Goal: Task Accomplishment & Management: Use online tool/utility

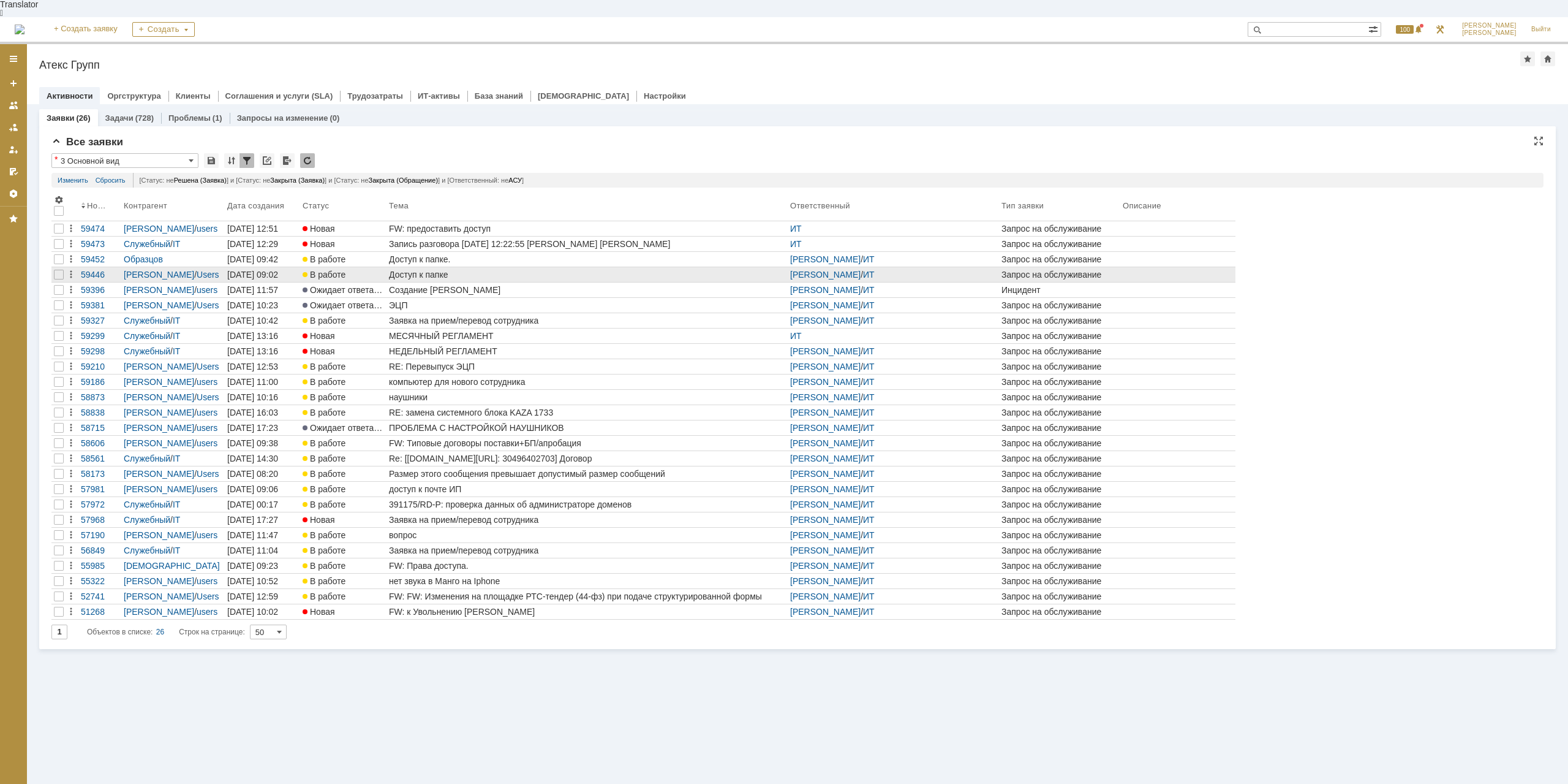
click at [426, 270] on div "Доступ к папке" at bounding box center [587, 275] width 397 height 10
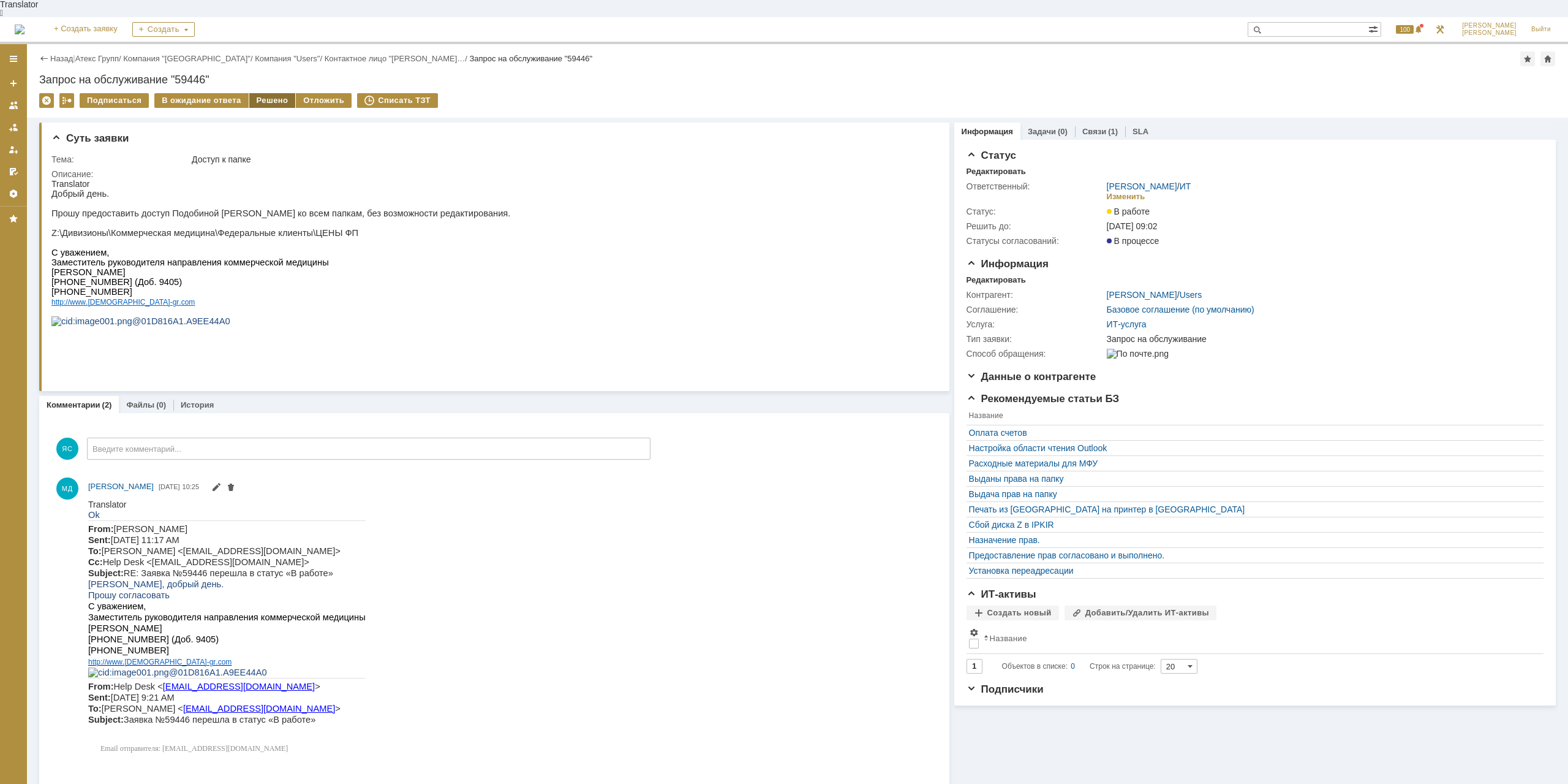
click at [277, 93] on div "Решено" at bounding box center [273, 101] width 46 height 15
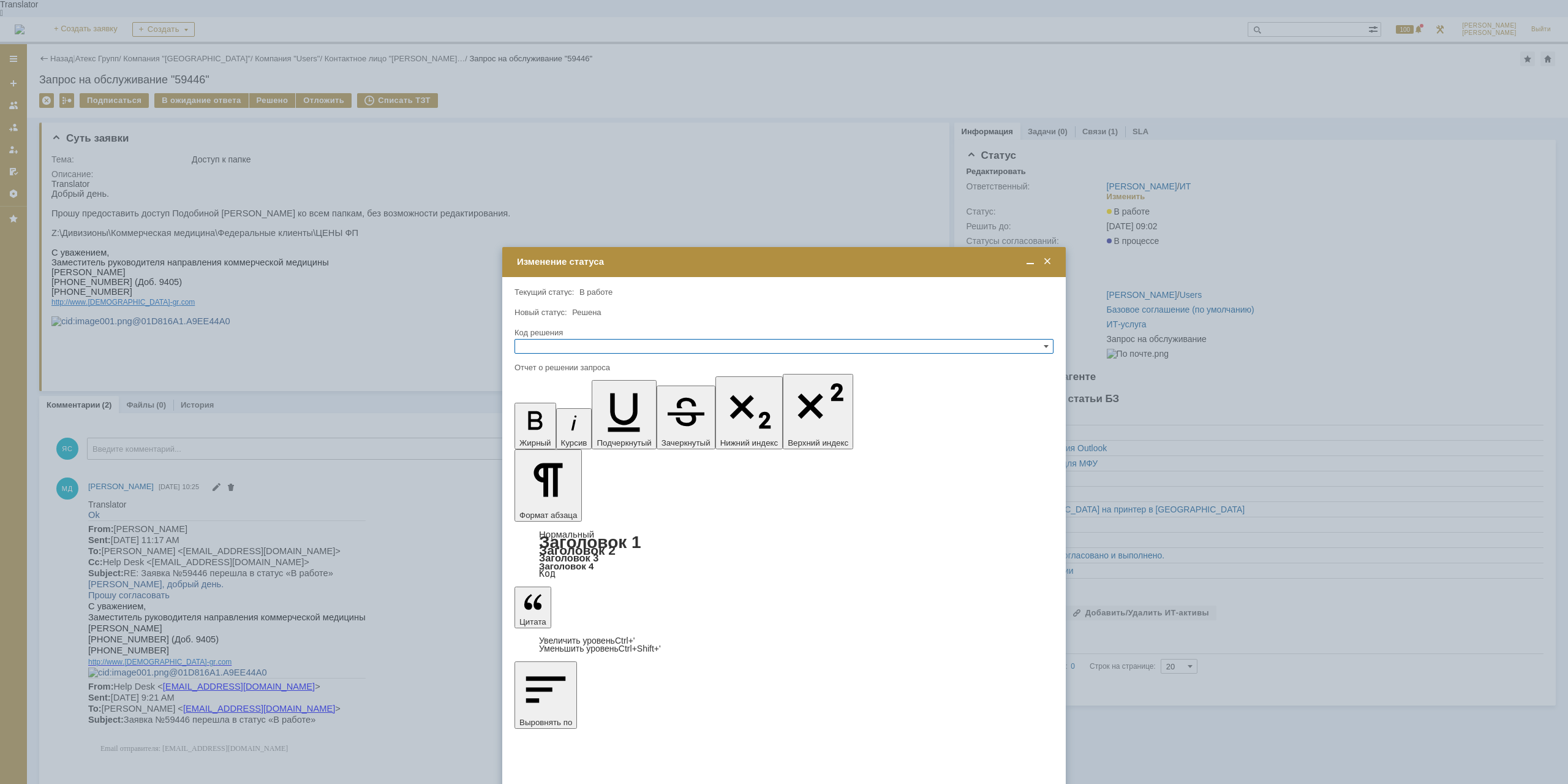
click at [546, 344] on input "text" at bounding box center [784, 346] width 539 height 15
drag, startPoint x: 541, startPoint y: 404, endPoint x: 20, endPoint y: 29, distance: 641.9
click at [541, 404] on span "Решено" at bounding box center [784, 406] width 528 height 10
type input "Решено"
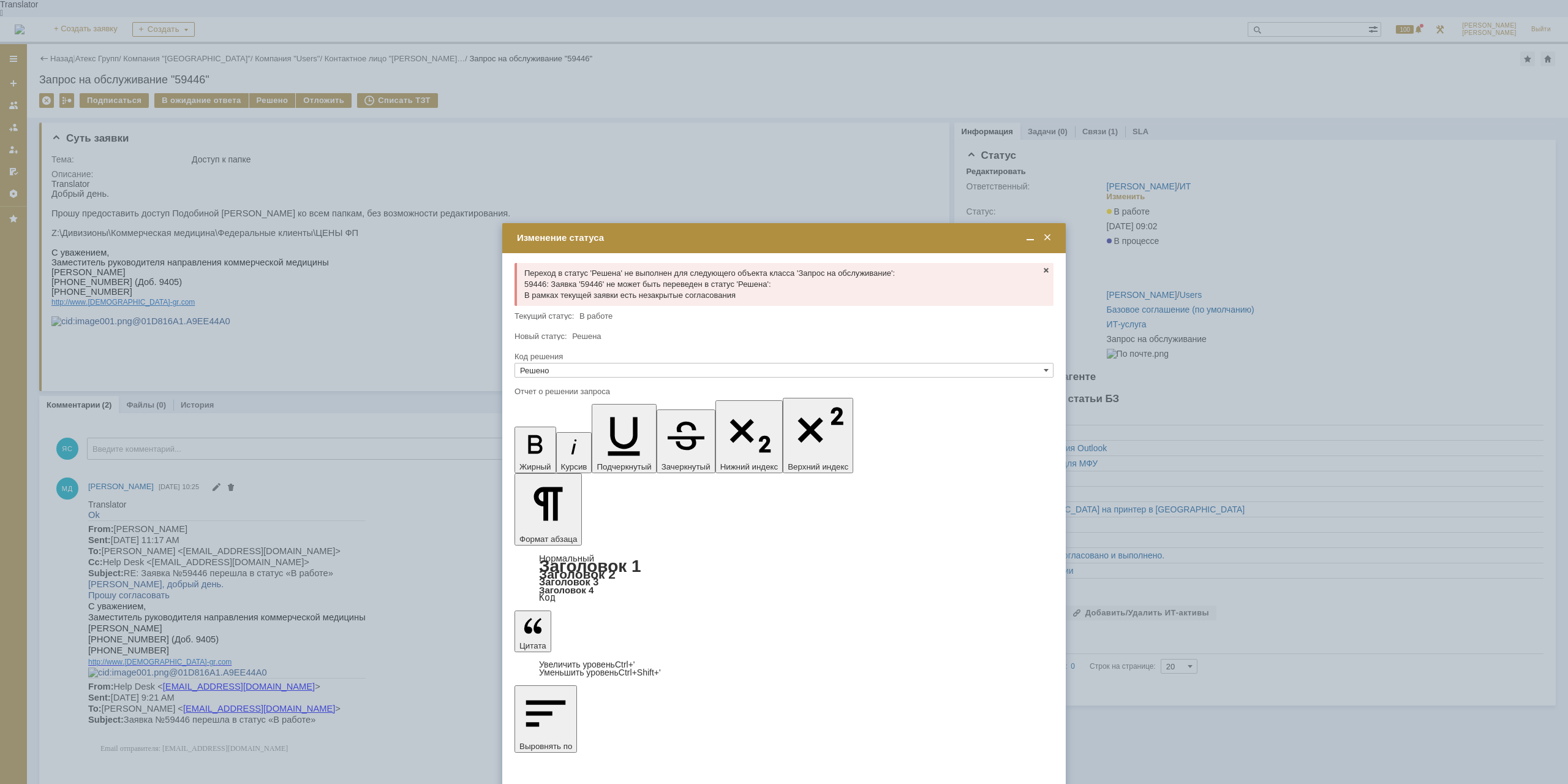
click at [1046, 239] on span at bounding box center [1047, 238] width 12 height 11
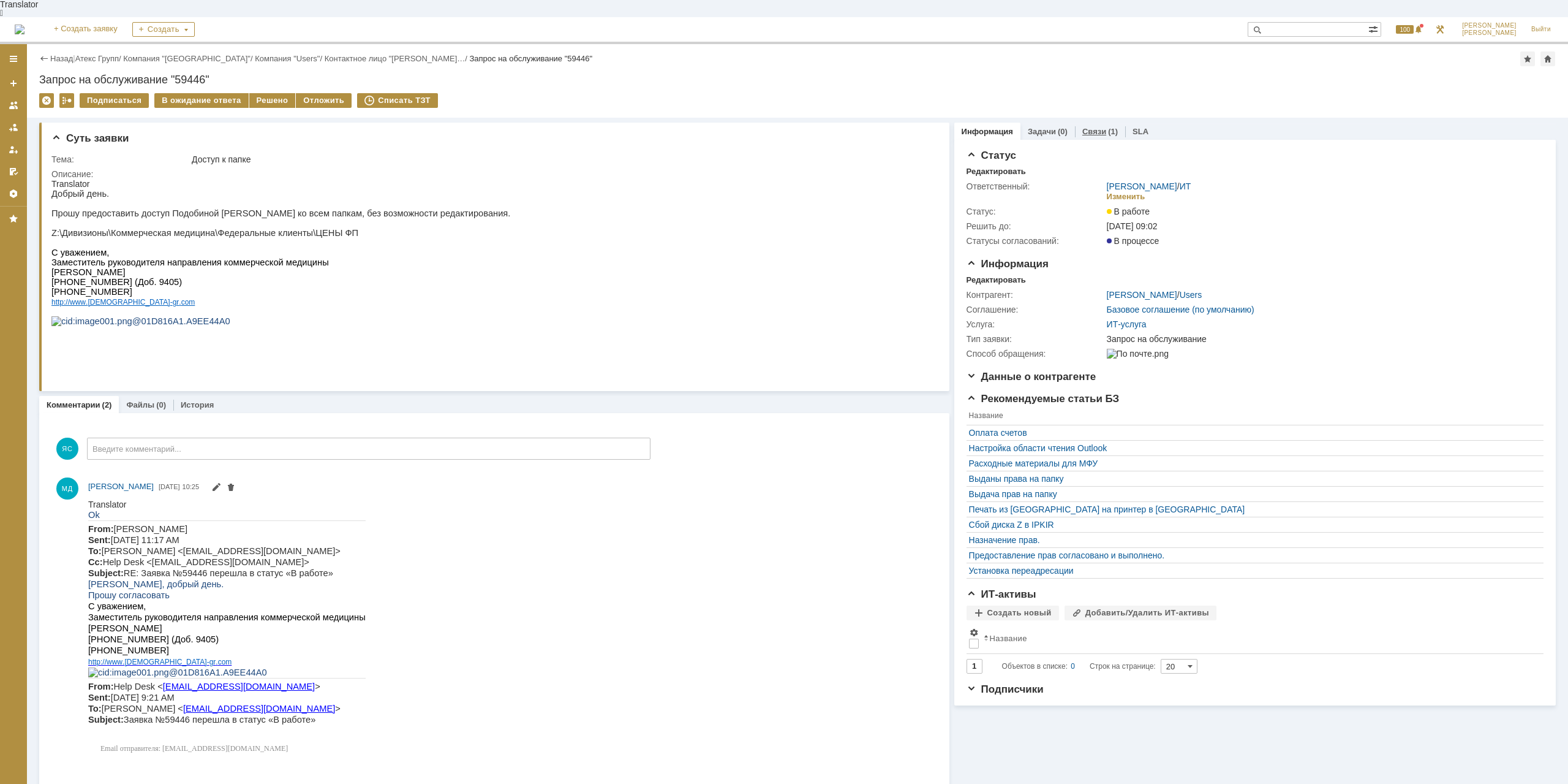
click at [1097, 127] on link "Связи" at bounding box center [1094, 131] width 24 height 9
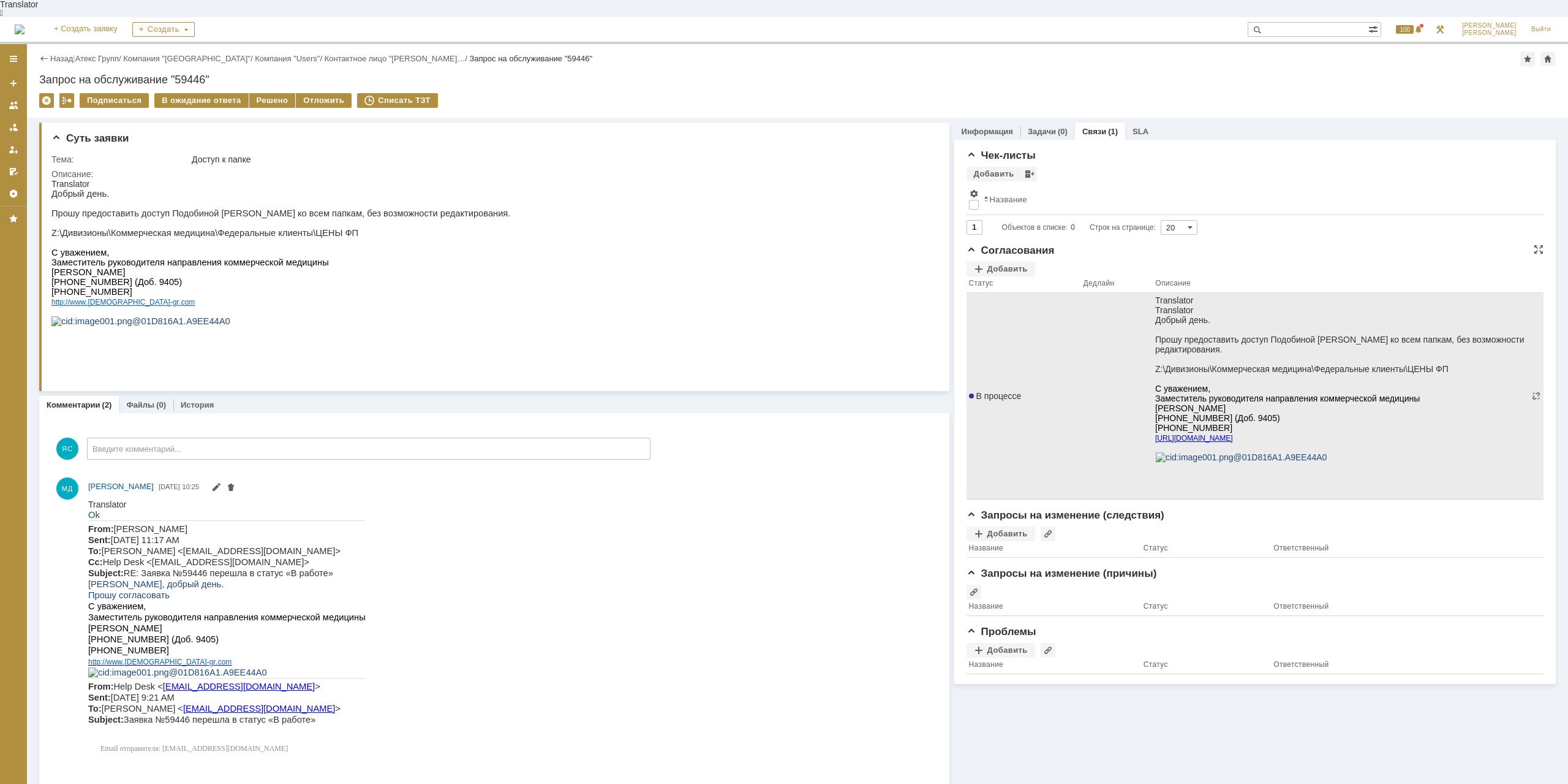
click at [1536, 293] on td at bounding box center [1537, 396] width 15 height 207
click at [1536, 385] on td at bounding box center [1537, 397] width 15 height 207
click at [1535, 391] on span at bounding box center [1536, 396] width 10 height 10
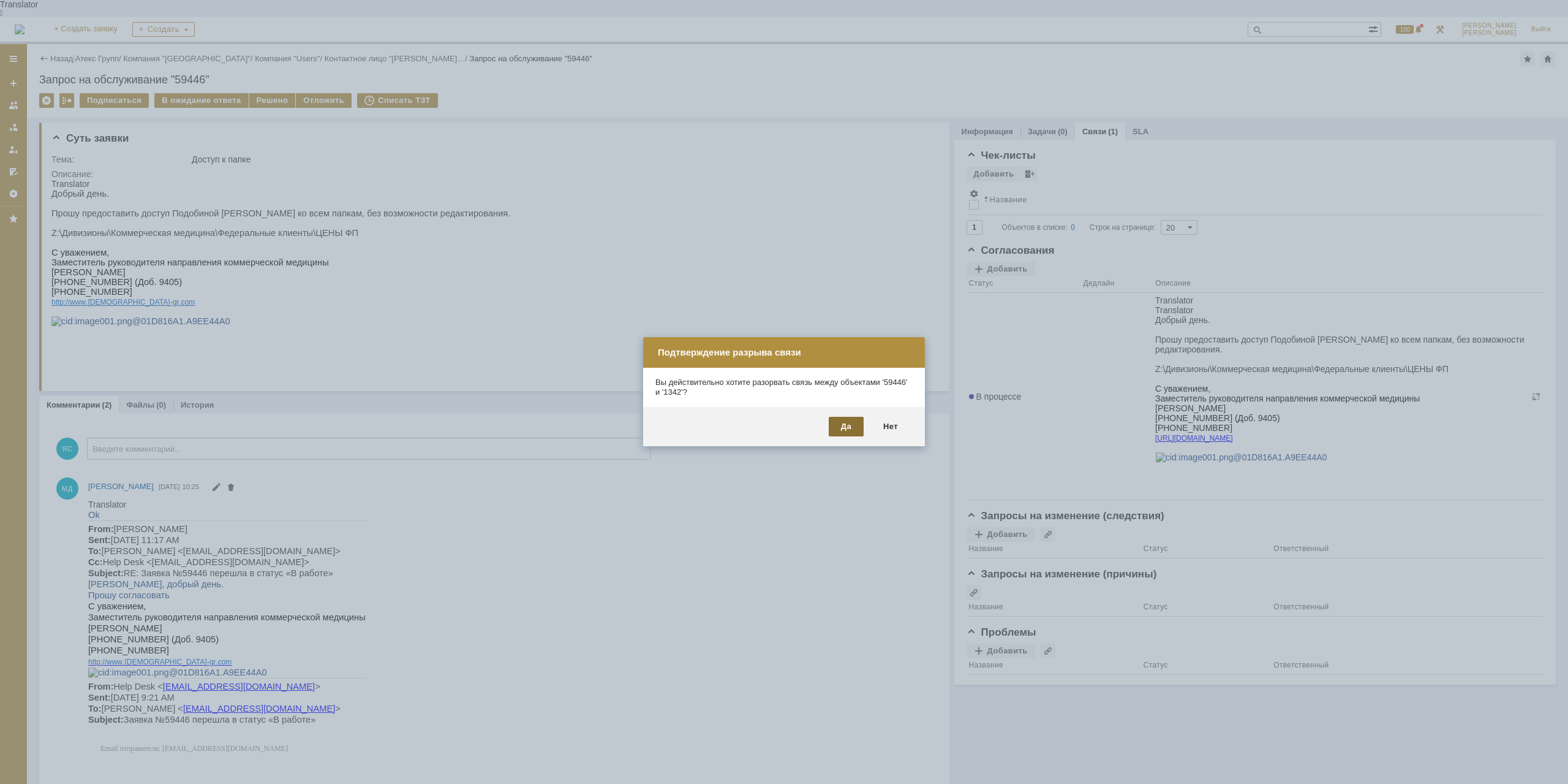
click at [840, 419] on div "Да" at bounding box center [846, 426] width 35 height 20
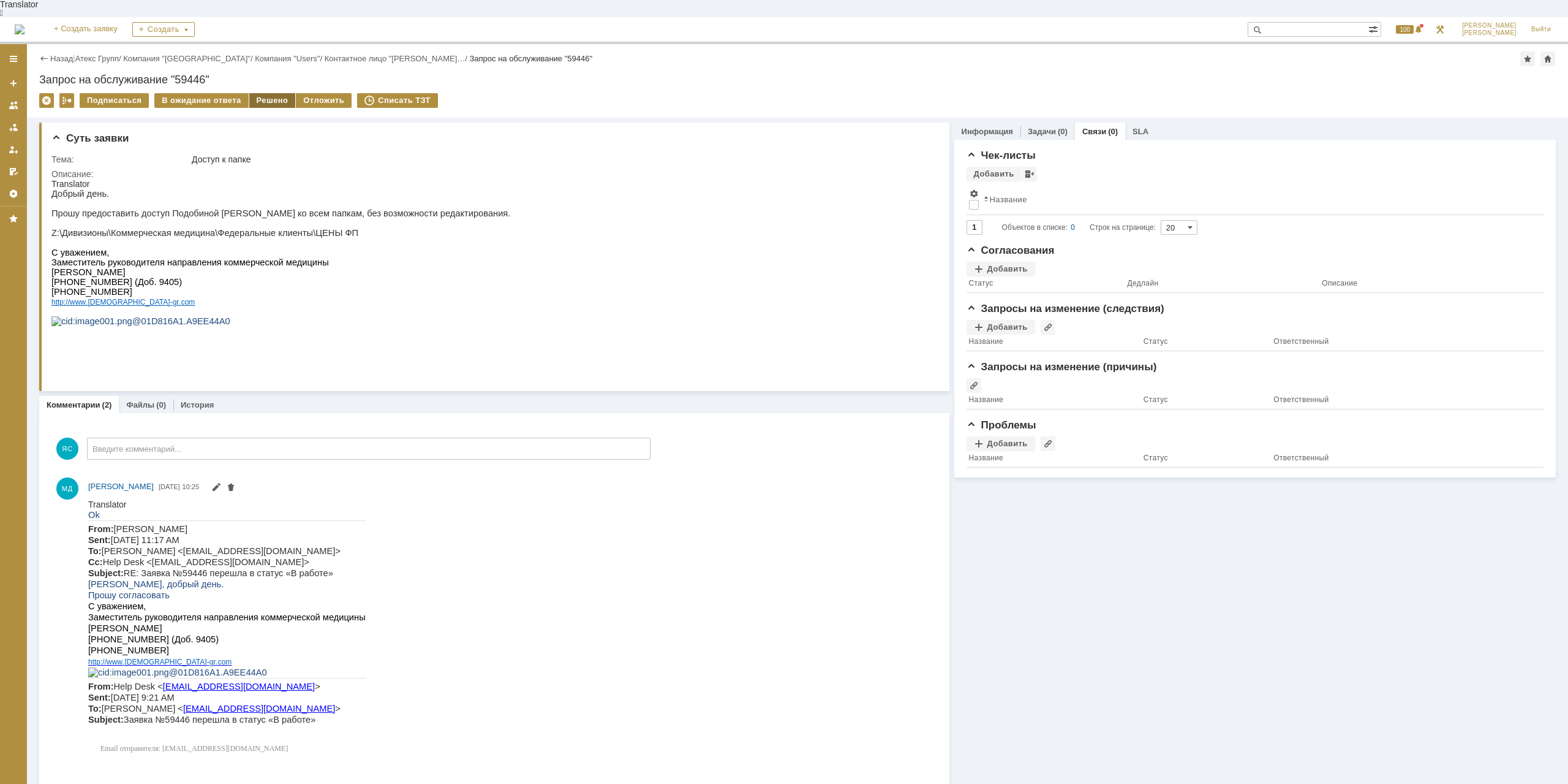
click at [270, 93] on div "Решено" at bounding box center [273, 101] width 46 height 15
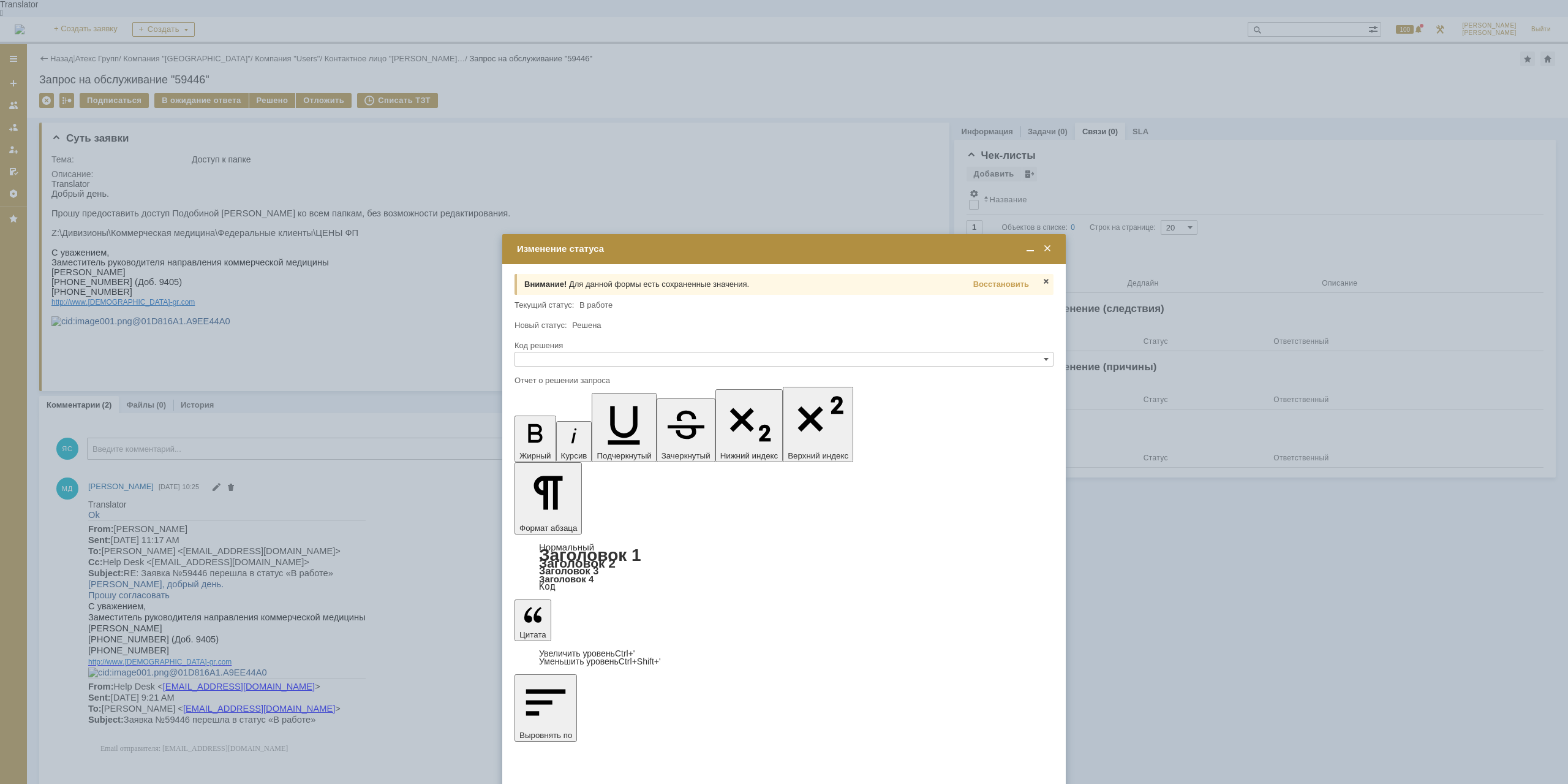
click at [566, 362] on input "text" at bounding box center [784, 359] width 539 height 15
drag, startPoint x: 890, startPoint y: 290, endPoint x: 982, endPoint y: 296, distance: 92.2
click at [894, 290] on div "Внимание! Для данной формы есть сохраненные значения. Восстановить" at bounding box center [784, 284] width 539 height 21
click at [996, 285] on span "Восстановить" at bounding box center [1001, 284] width 56 height 9
type input "Решено"
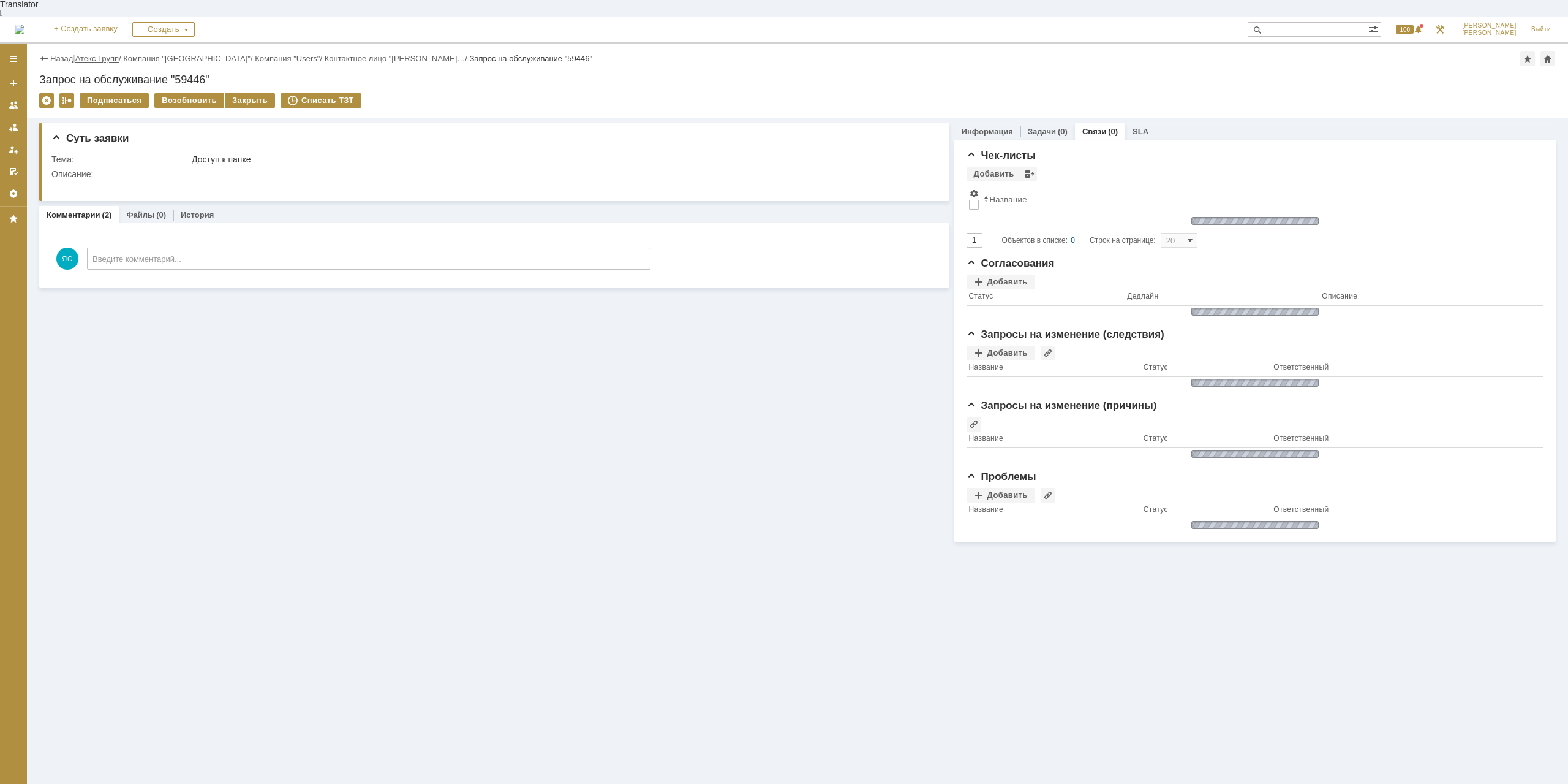
click at [101, 54] on link "Атекс Групп" at bounding box center [97, 58] width 44 height 9
